Goal: Information Seeking & Learning: Learn about a topic

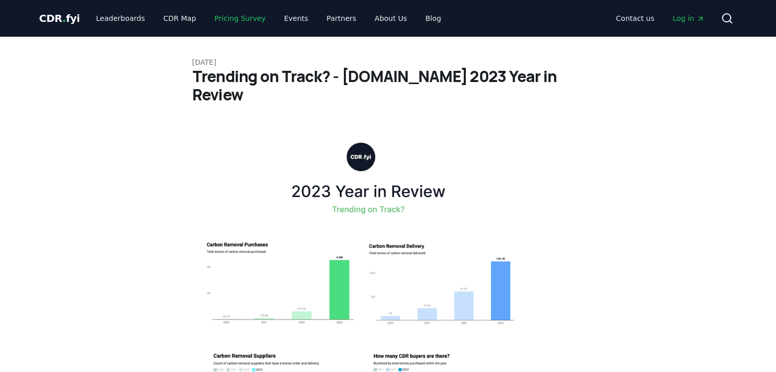
click at [231, 22] on link "Pricing Survey" at bounding box center [239, 18] width 67 height 18
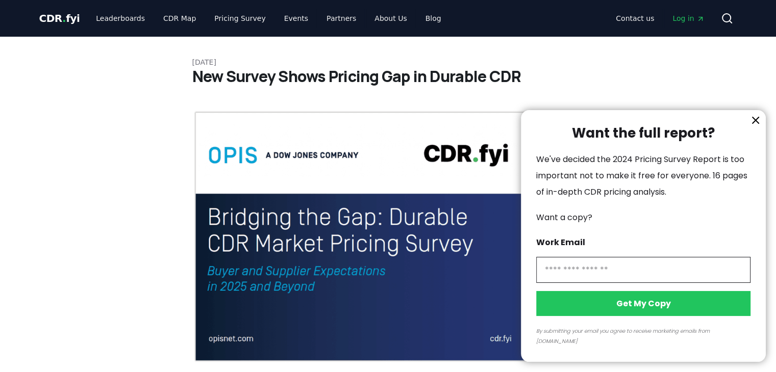
click at [755, 123] on icon "information" at bounding box center [756, 120] width 6 height 6
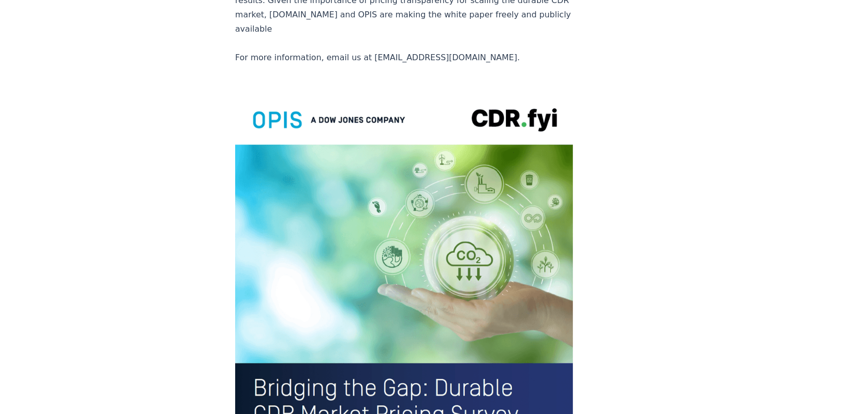
scroll to position [2211, 0]
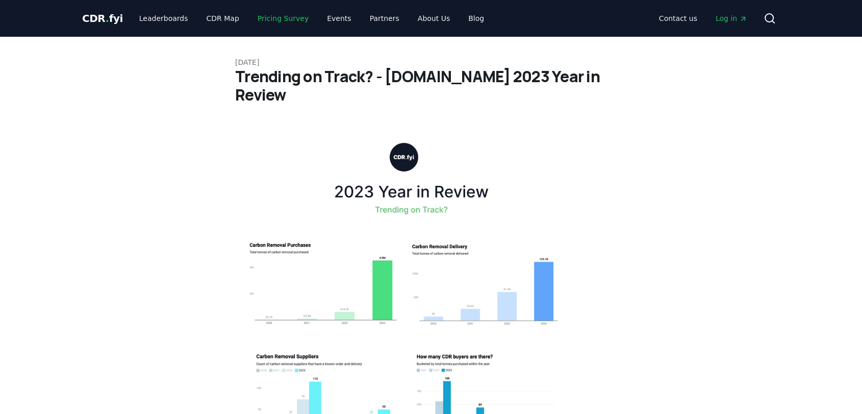
click at [265, 21] on link "Pricing Survey" at bounding box center [283, 18] width 67 height 18
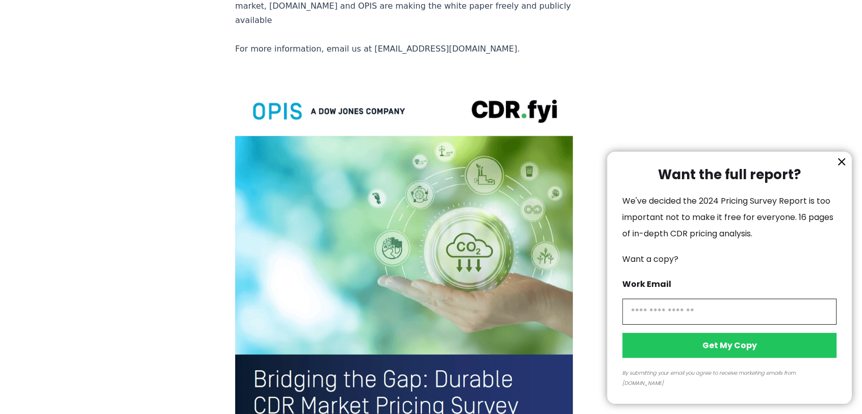
scroll to position [2267, 0]
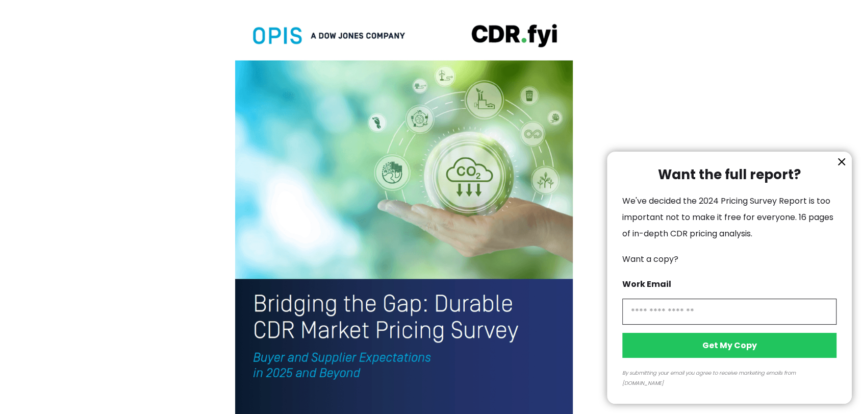
click at [776, 172] on div "Want the full report? We've decided the 2024 Pricing Survey Report is too impor…" at bounding box center [729, 278] width 245 height 252
click at [776, 168] on icon "information" at bounding box center [842, 162] width 12 height 12
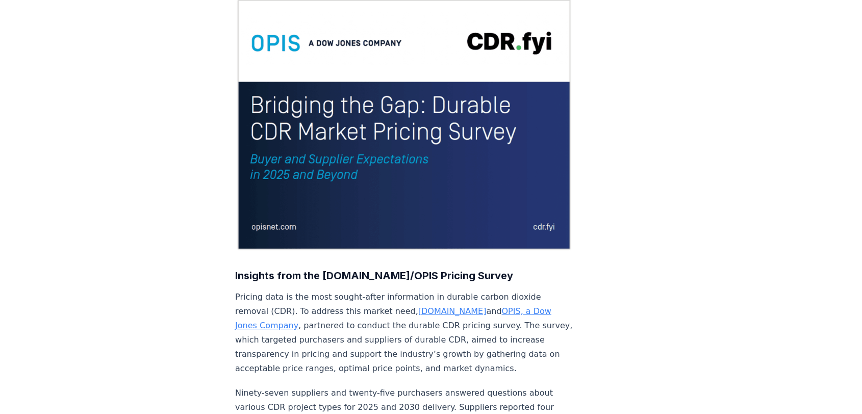
scroll to position [0, 0]
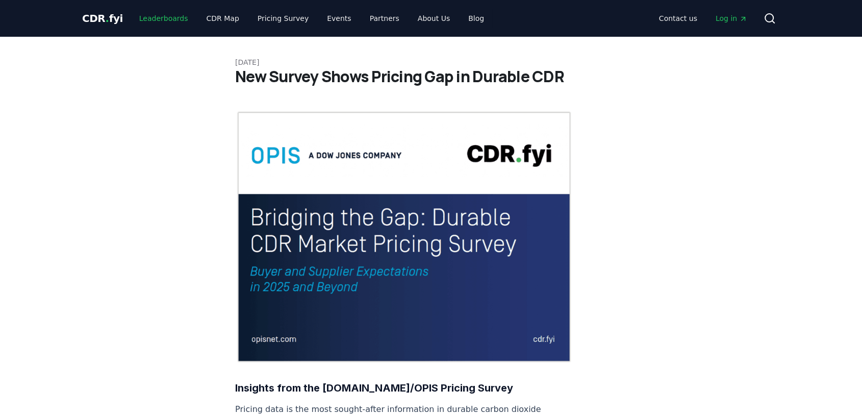
click at [159, 16] on link "Leaderboards" at bounding box center [163, 18] width 65 height 18
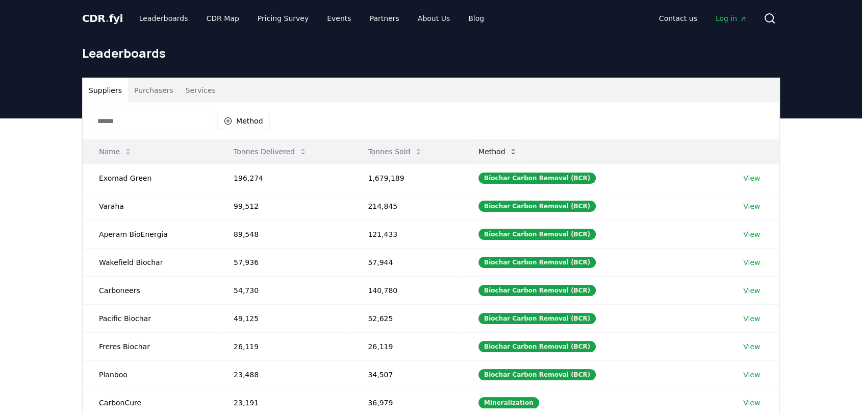
click at [507, 151] on button "Method" at bounding box center [498, 151] width 56 height 20
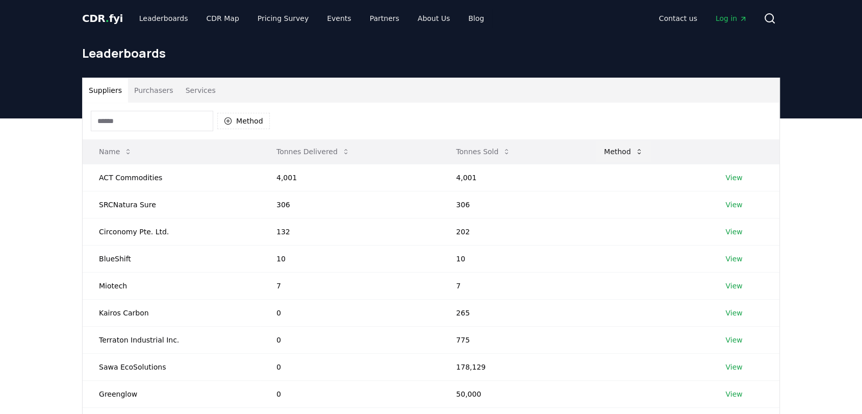
click at [618, 144] on button "Method" at bounding box center [624, 151] width 56 height 20
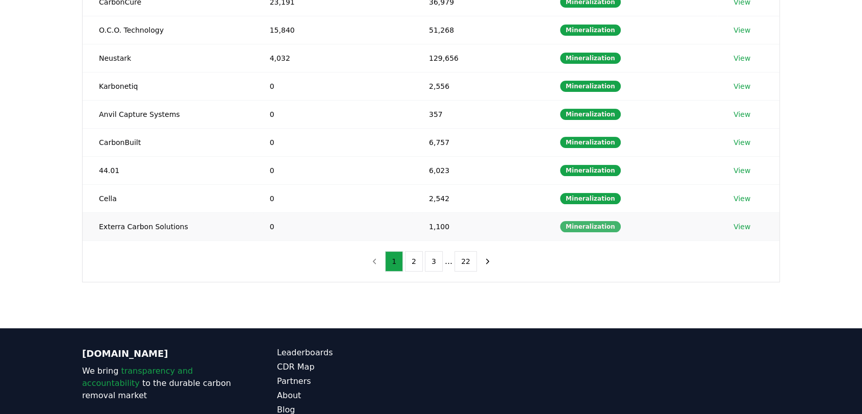
scroll to position [227, 0]
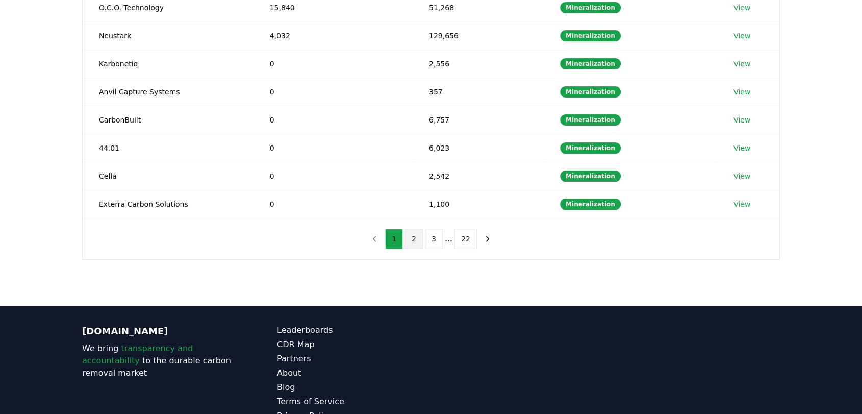
click at [417, 232] on button "2" at bounding box center [414, 239] width 18 height 20
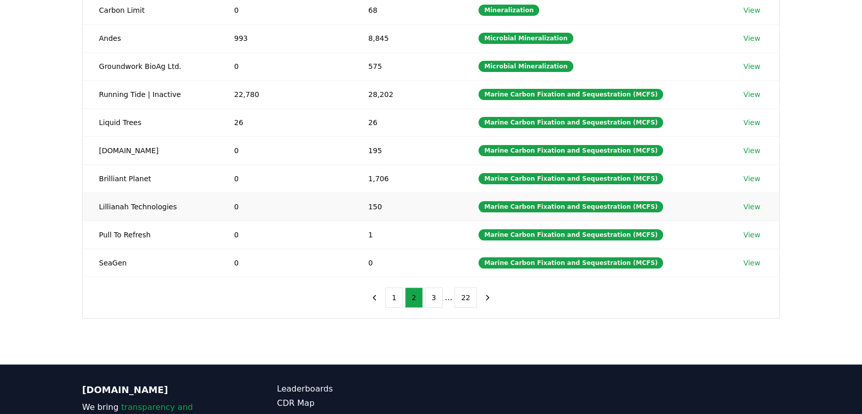
scroll to position [170, 0]
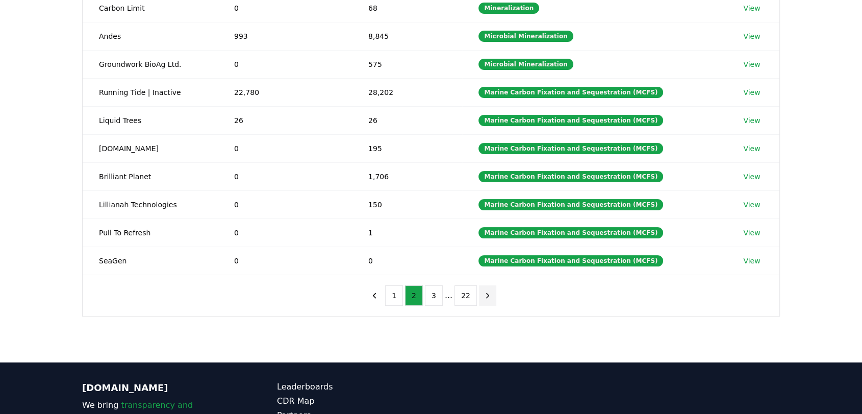
click at [483, 291] on icon "next page" at bounding box center [487, 295] width 9 height 9
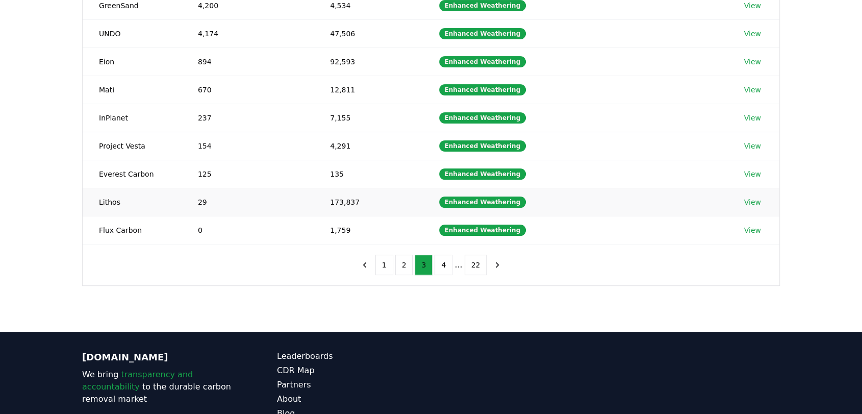
scroll to position [227, 0]
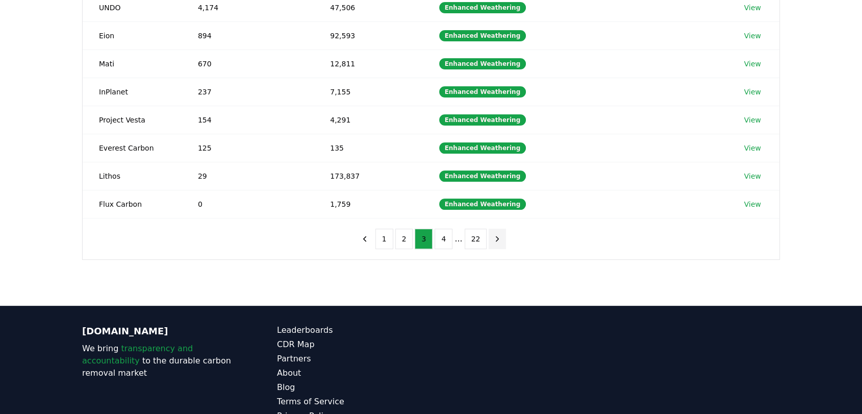
click at [493, 235] on icon "next page" at bounding box center [497, 238] width 9 height 9
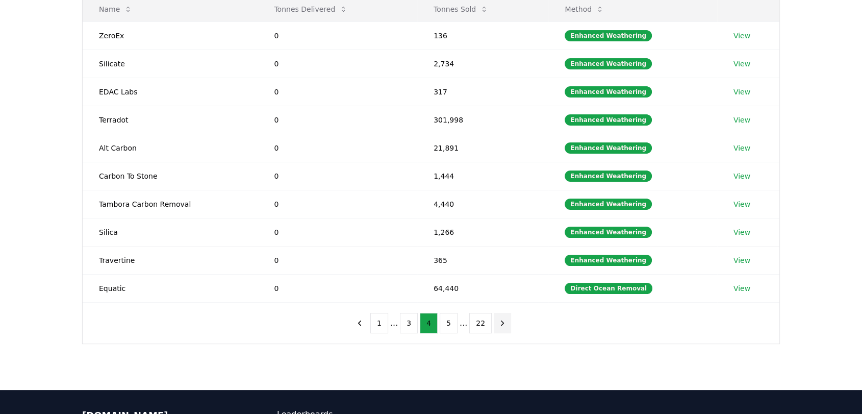
scroll to position [170, 0]
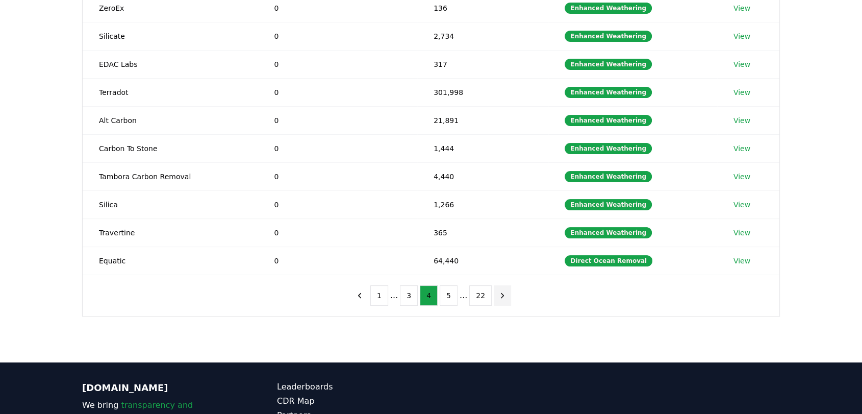
click at [498, 296] on icon "next page" at bounding box center [502, 295] width 9 height 9
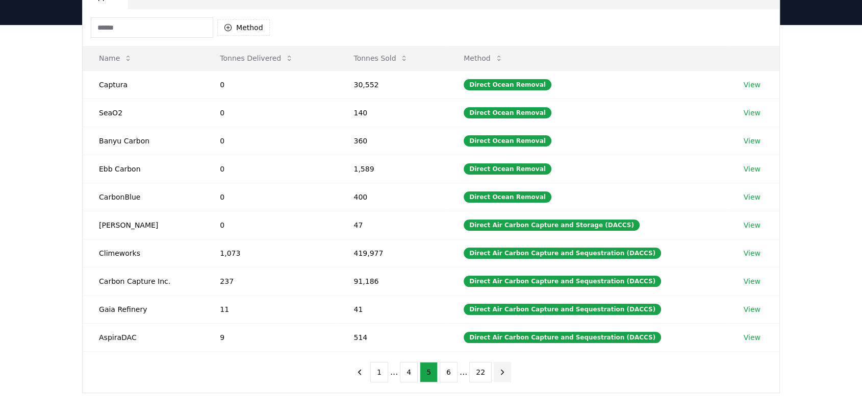
scroll to position [113, 0]
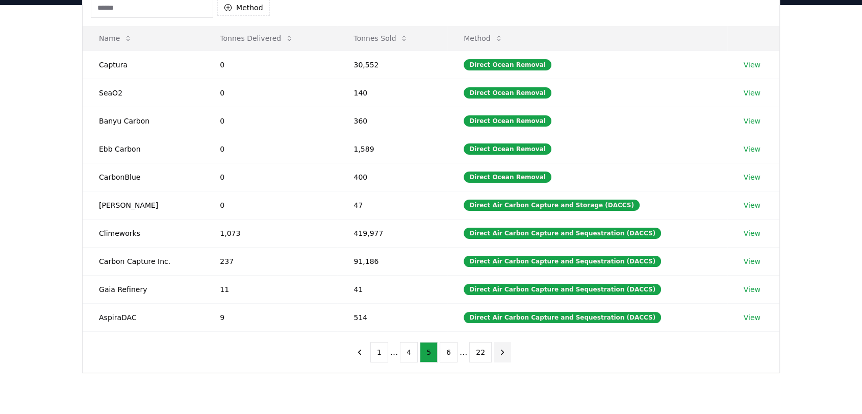
click at [501, 348] on icon "next page" at bounding box center [502, 351] width 9 height 9
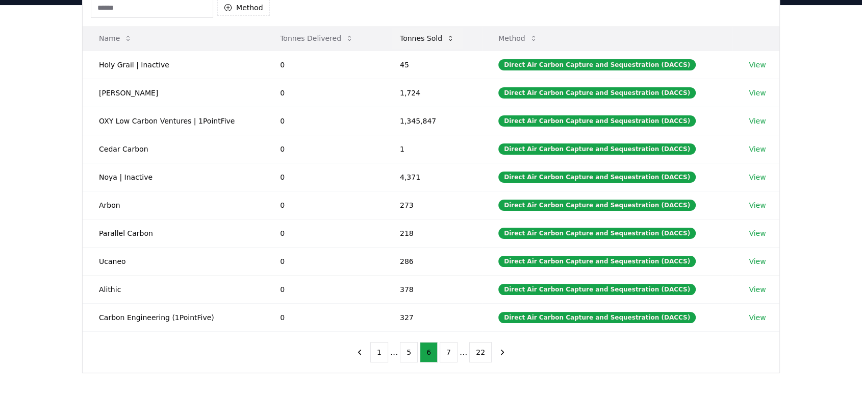
click at [423, 34] on button "Tonnes Sold" at bounding box center [427, 38] width 71 height 20
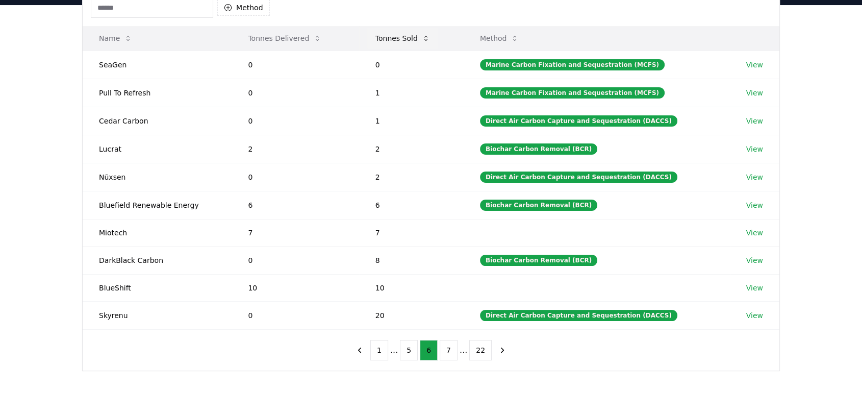
click at [412, 33] on button "Tonnes Sold" at bounding box center [402, 38] width 71 height 20
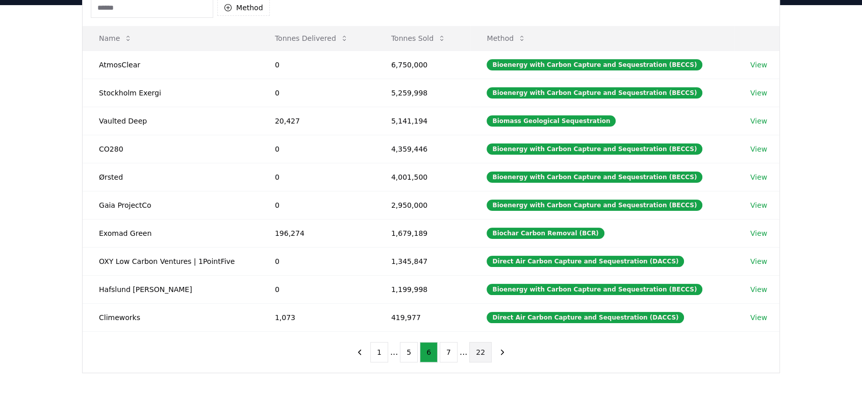
click at [483, 348] on button "22" at bounding box center [480, 352] width 22 height 20
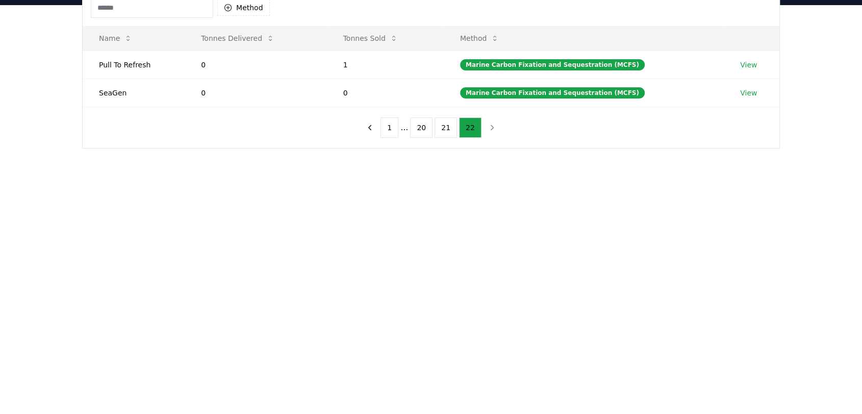
click at [483, 348] on main "Suppliers Purchasers Services Method Name Tonnes Delivered Tonnes Sold Method P…" at bounding box center [431, 212] width 862 height 414
click at [389, 124] on button "1" at bounding box center [390, 127] width 18 height 20
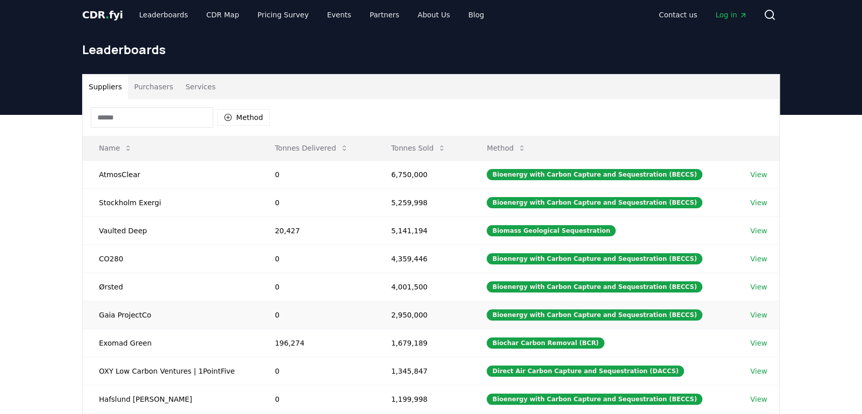
scroll to position [0, 0]
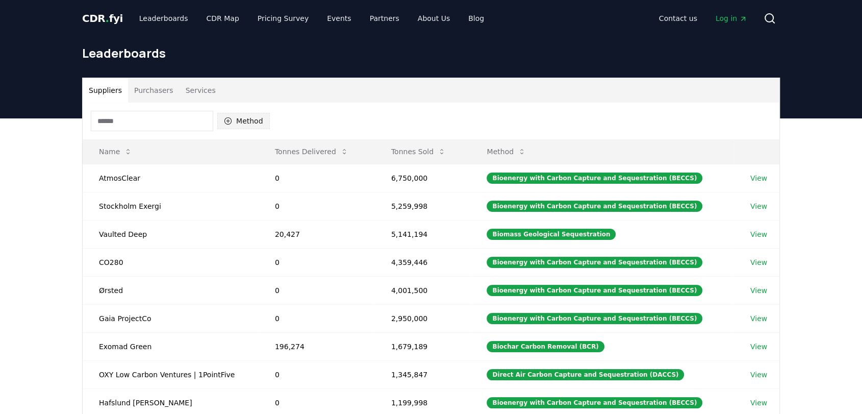
click at [253, 124] on button "Method" at bounding box center [243, 121] width 53 height 16
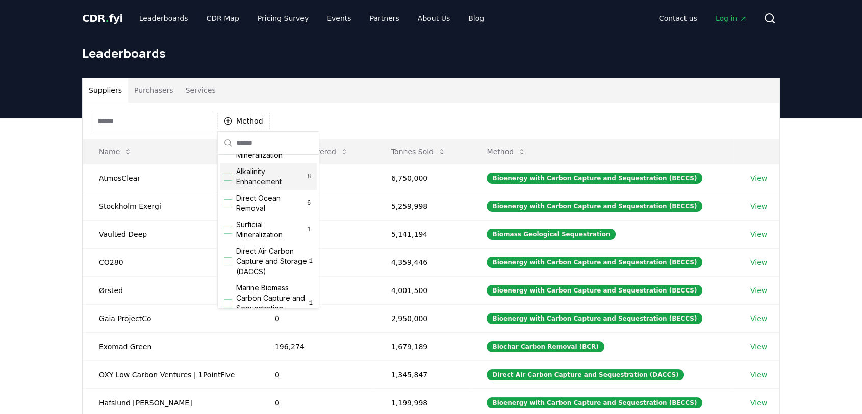
scroll to position [227, 0]
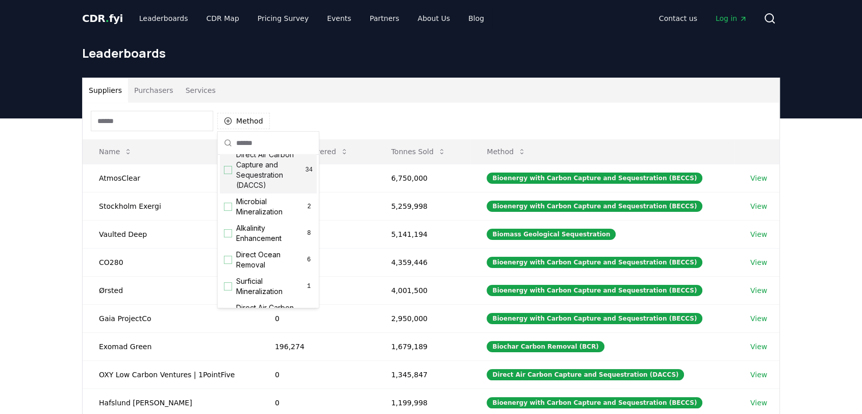
click at [228, 174] on div "Suggestions" at bounding box center [228, 170] width 8 height 8
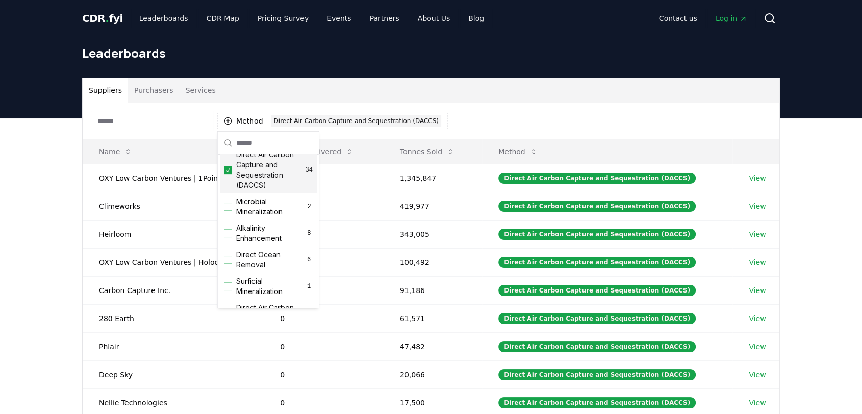
click at [509, 75] on div "Leaderboards" at bounding box center [431, 57] width 714 height 41
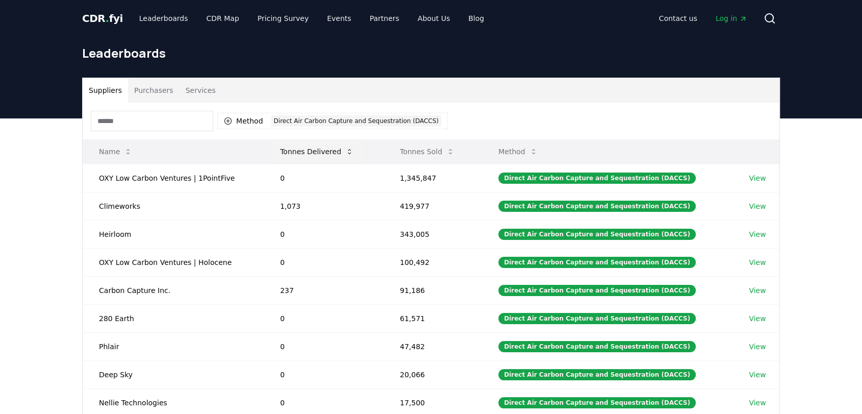
click at [304, 151] on button "Tonnes Delivered" at bounding box center [317, 151] width 90 height 20
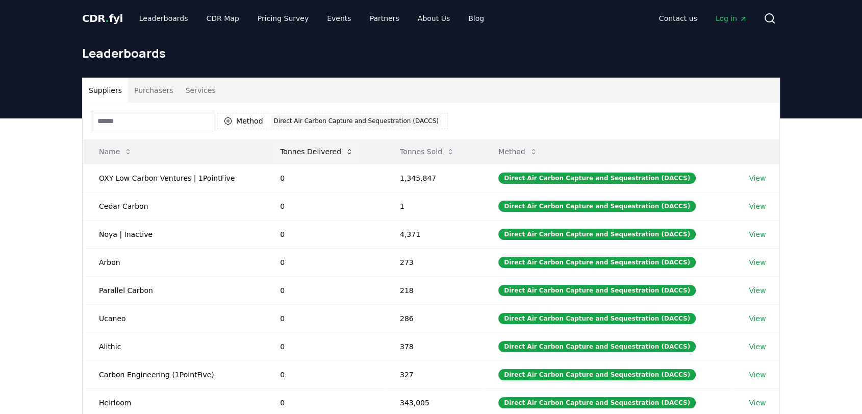
click at [302, 151] on button "Tonnes Delivered" at bounding box center [317, 151] width 90 height 20
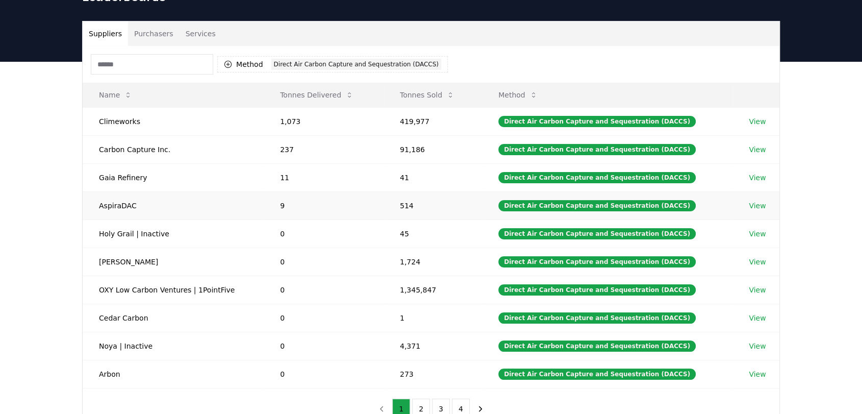
scroll to position [113, 0]
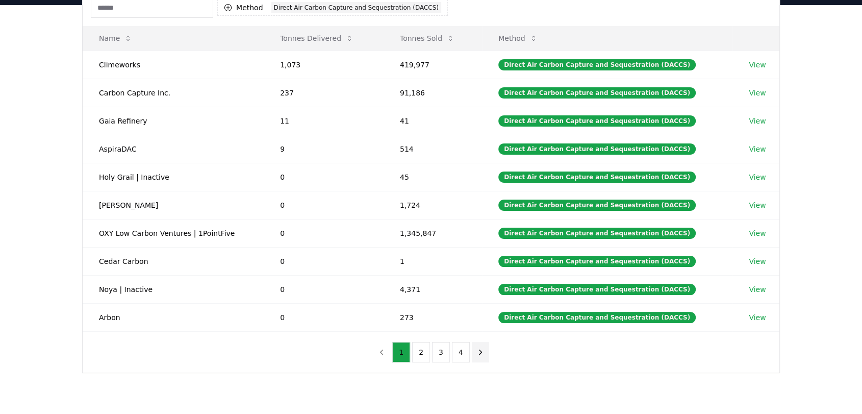
click at [479, 352] on icon "next page" at bounding box center [480, 351] width 9 height 9
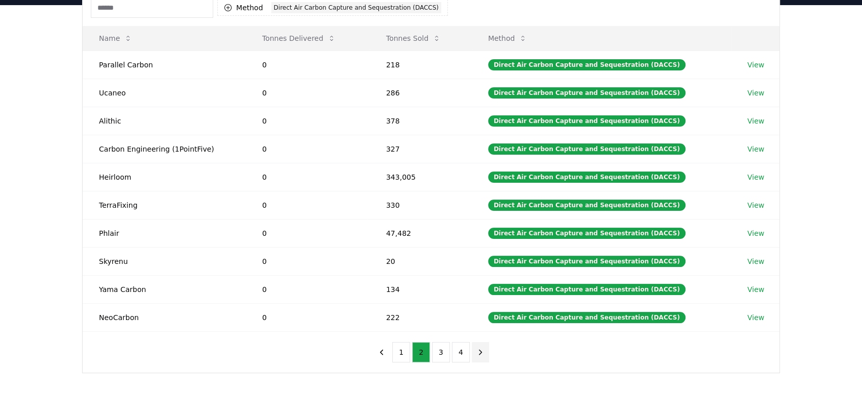
click at [479, 352] on icon "next page" at bounding box center [480, 351] width 9 height 9
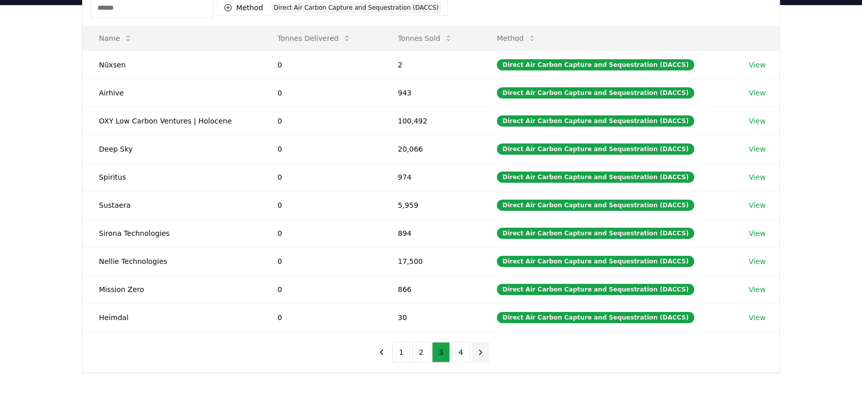
click at [476, 347] on icon "next page" at bounding box center [480, 351] width 9 height 9
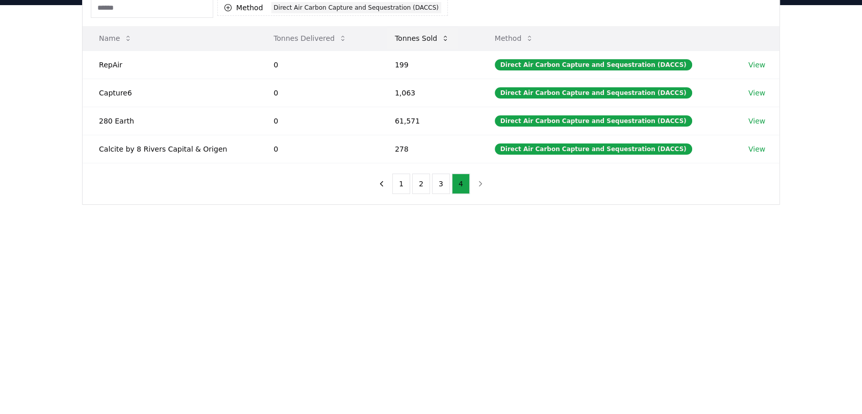
click at [431, 40] on button "Tonnes Sold" at bounding box center [422, 38] width 71 height 20
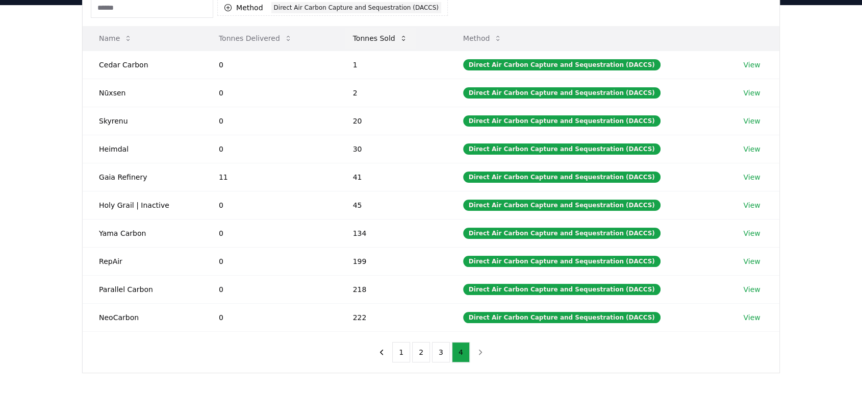
click at [369, 39] on button "Tonnes Sold" at bounding box center [380, 38] width 71 height 20
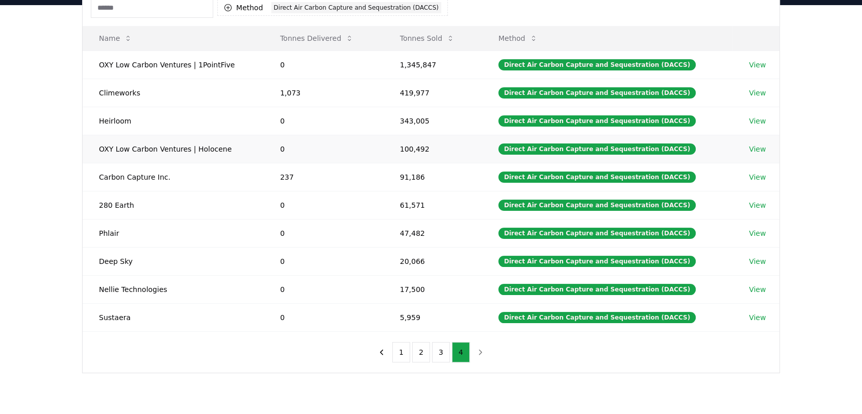
scroll to position [0, 0]
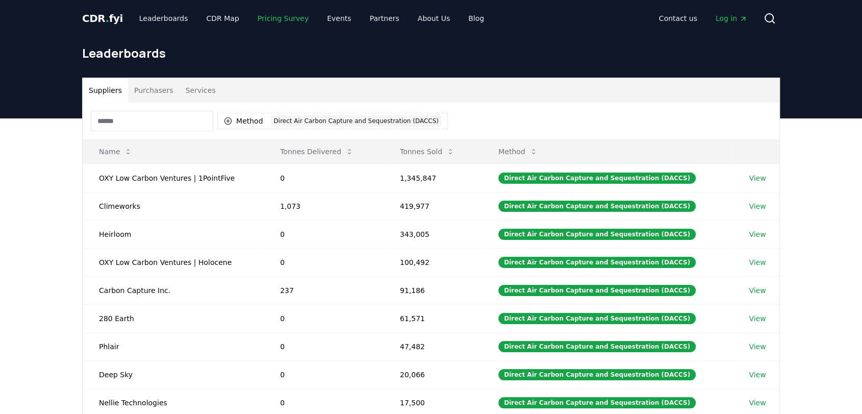
click at [260, 22] on link "Pricing Survey" at bounding box center [283, 18] width 67 height 18
